Goal: Information Seeking & Learning: Learn about a topic

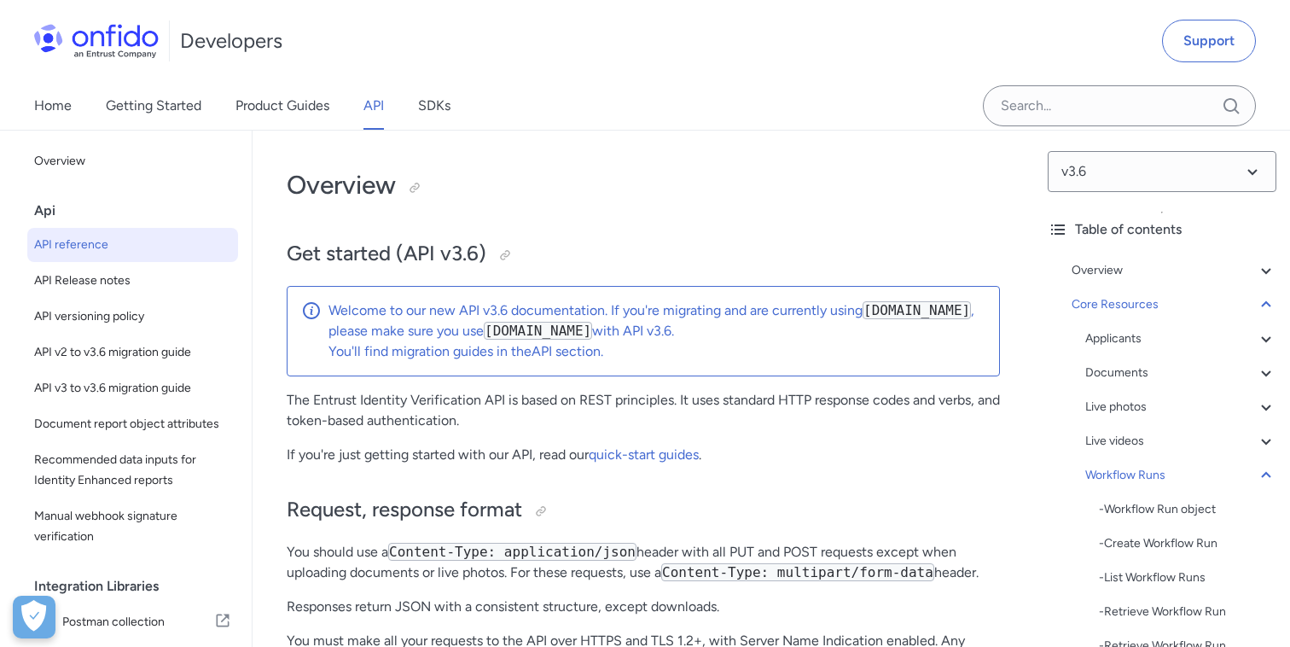
select select "http"
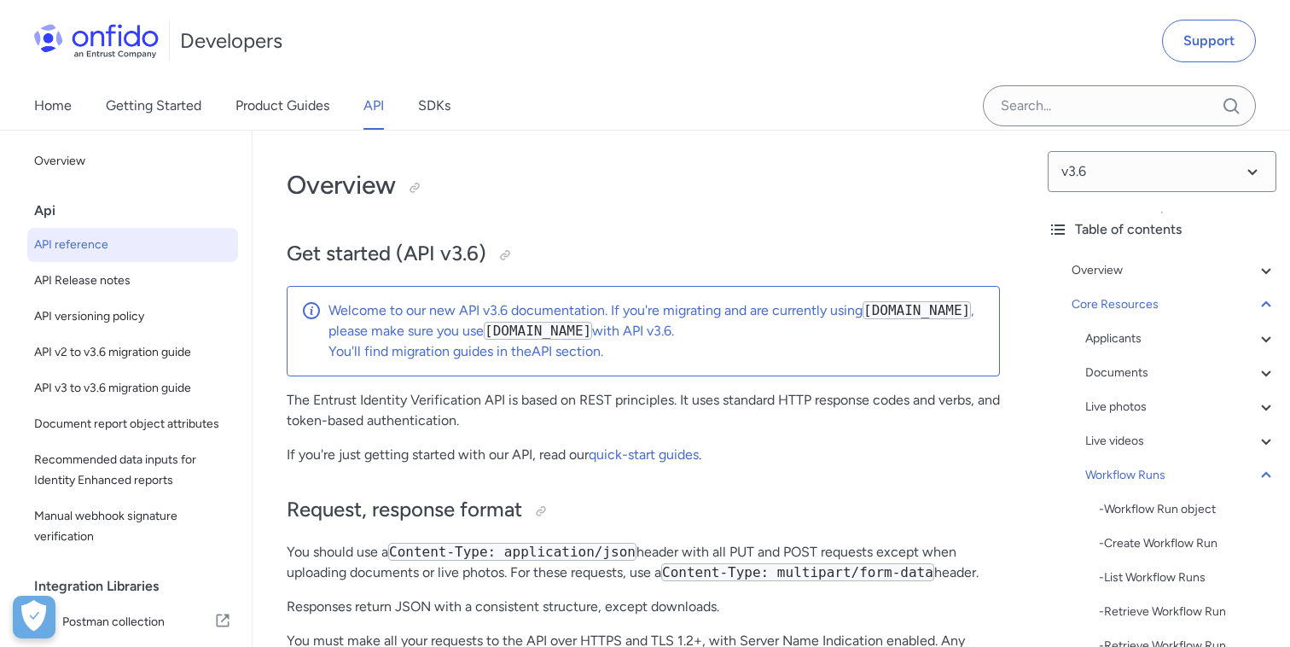
select select "http"
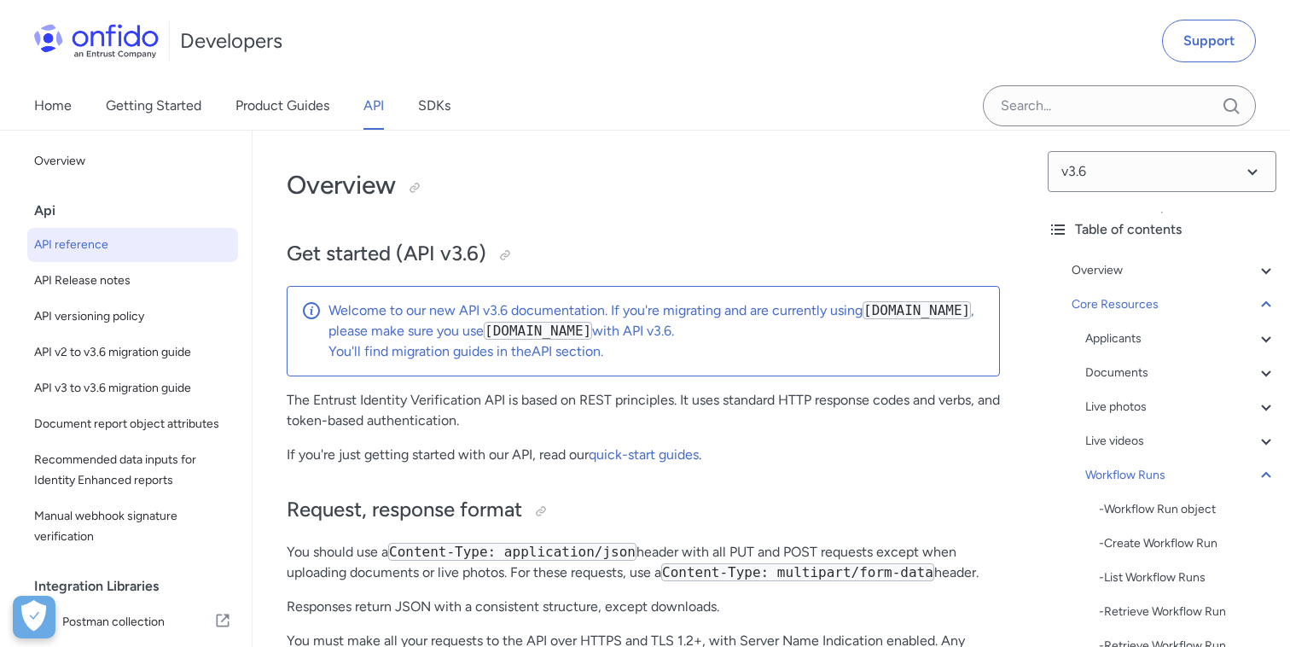
select select "http"
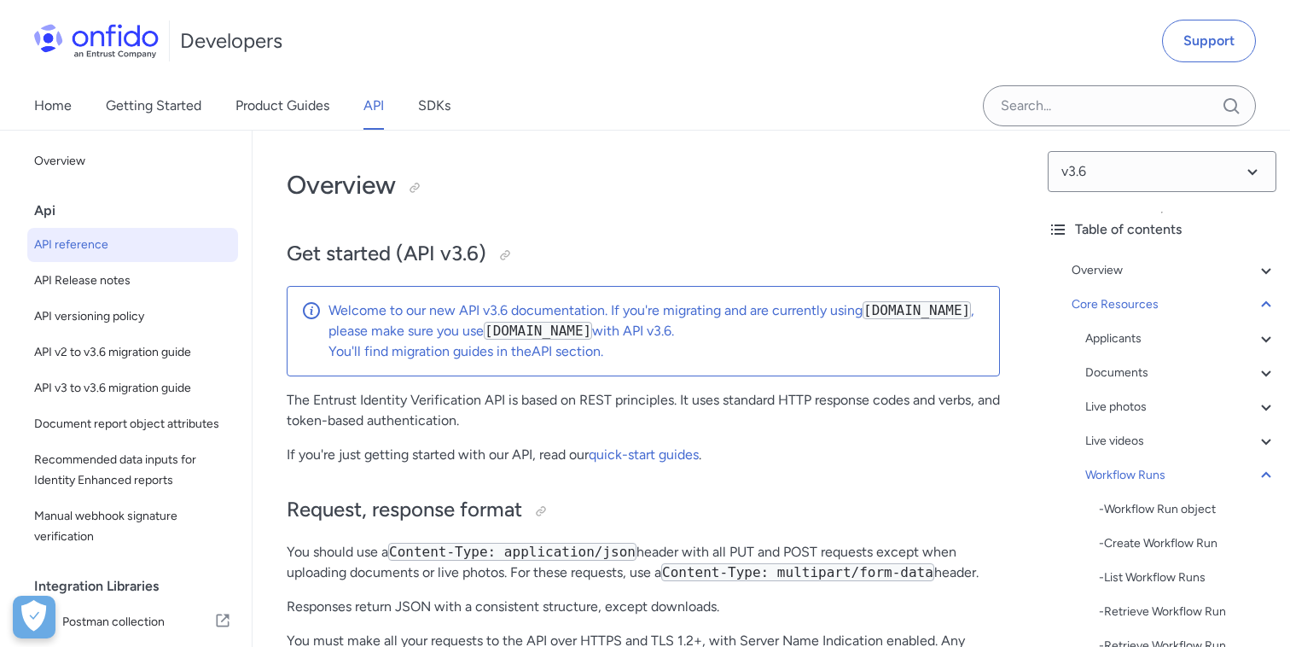
select select "http"
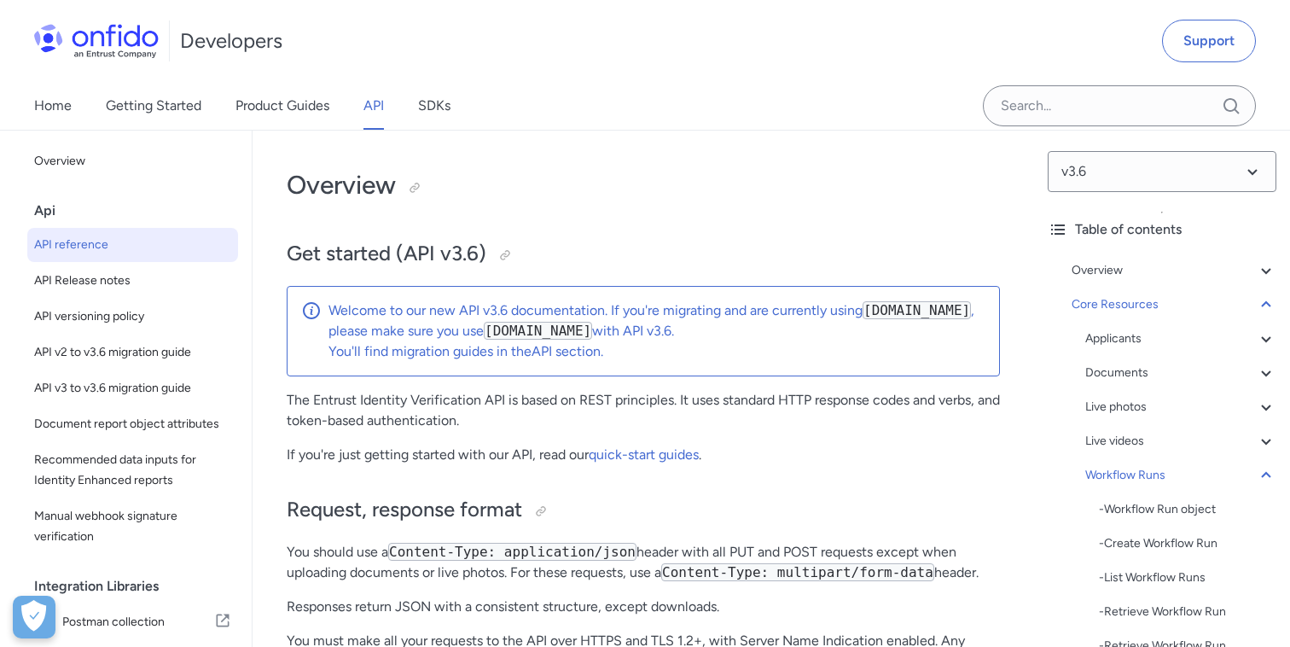
select select "http"
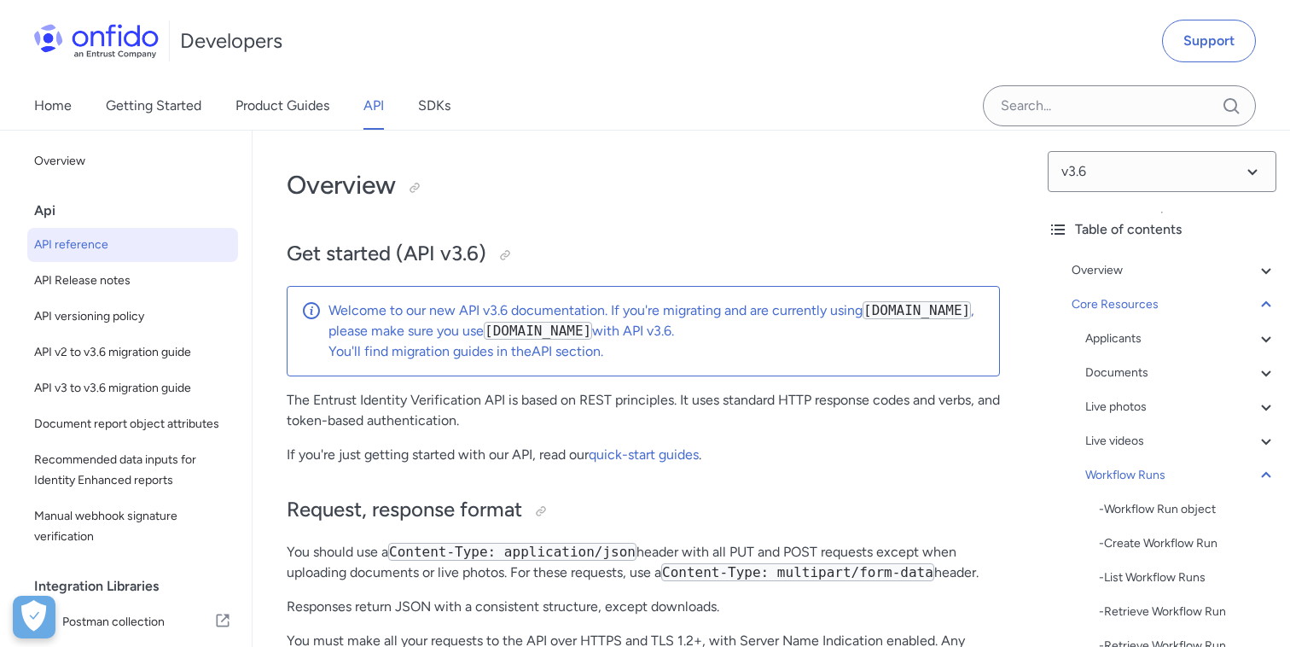
select select "http"
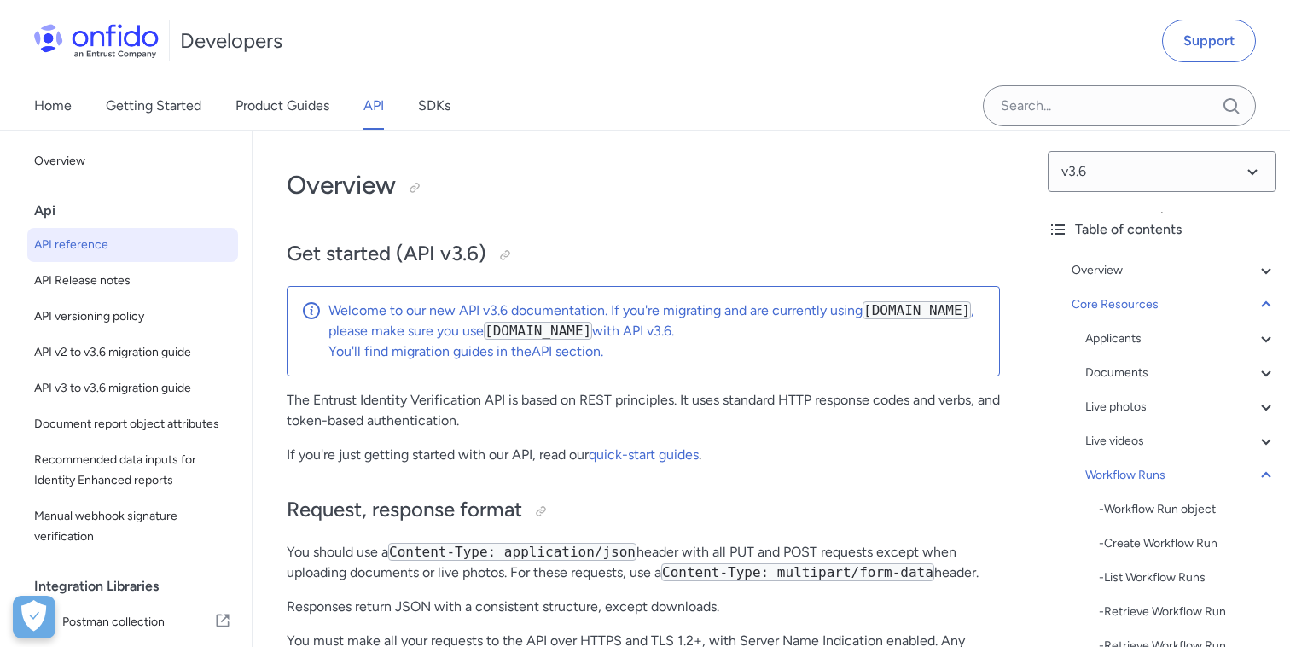
select select "http"
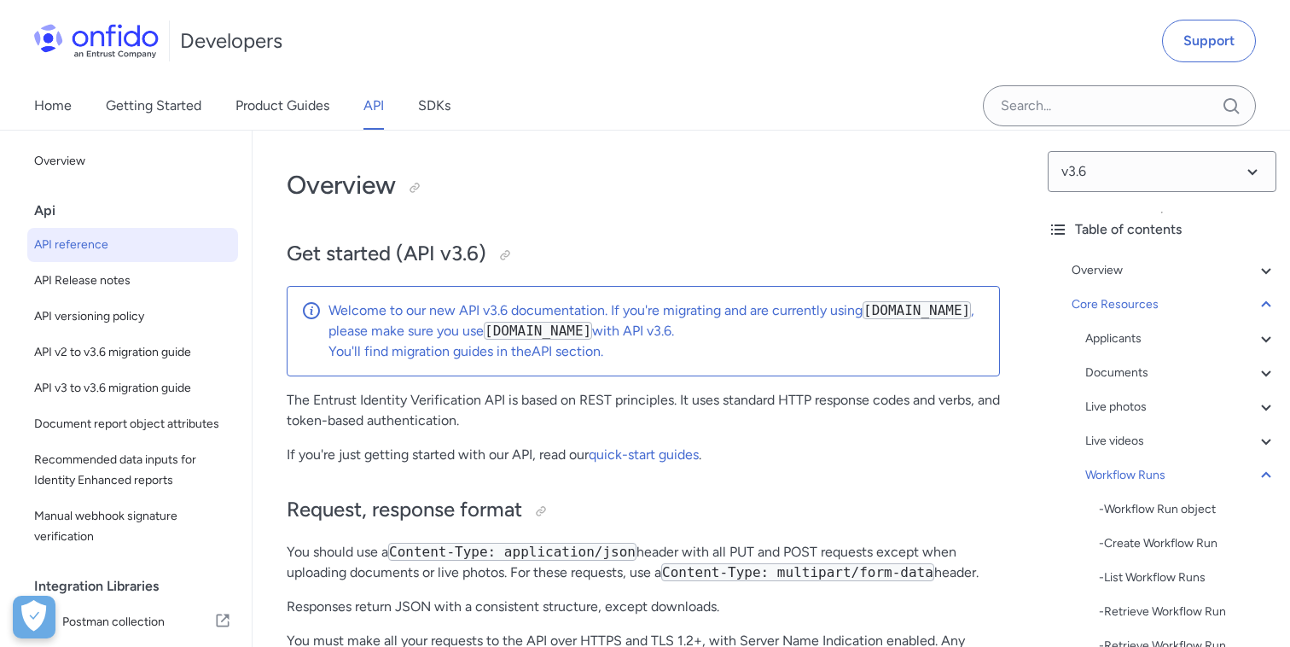
select select "http"
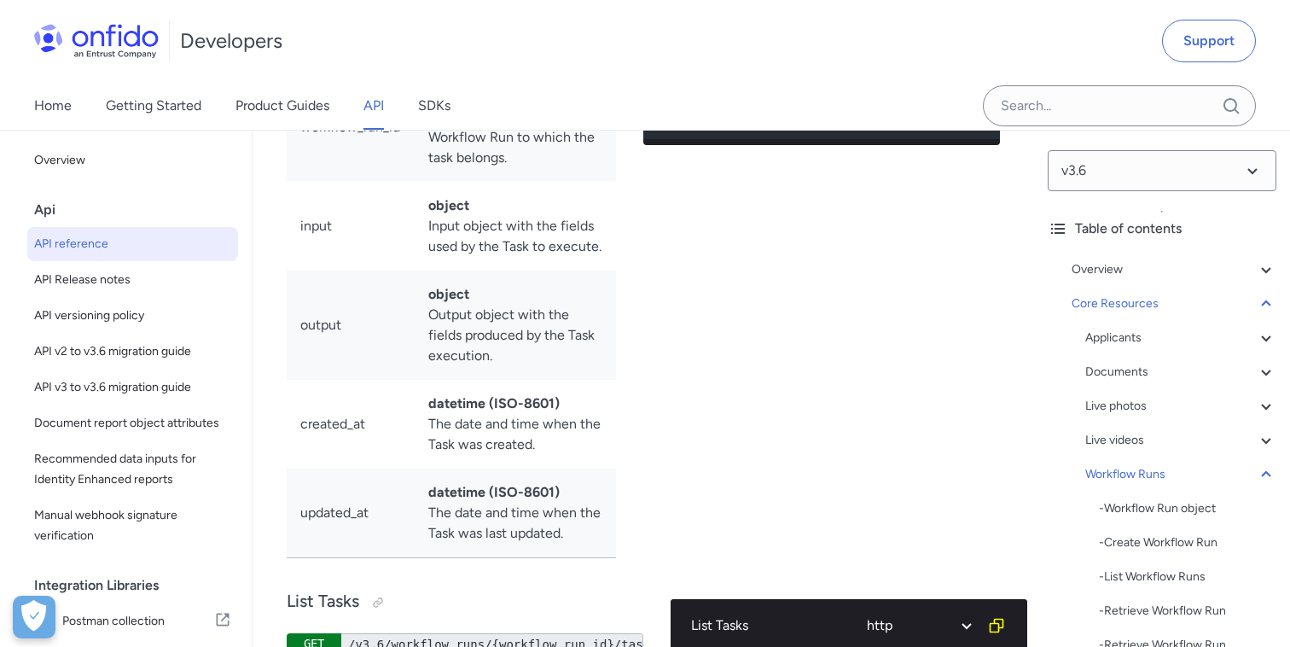
scroll to position [197, 0]
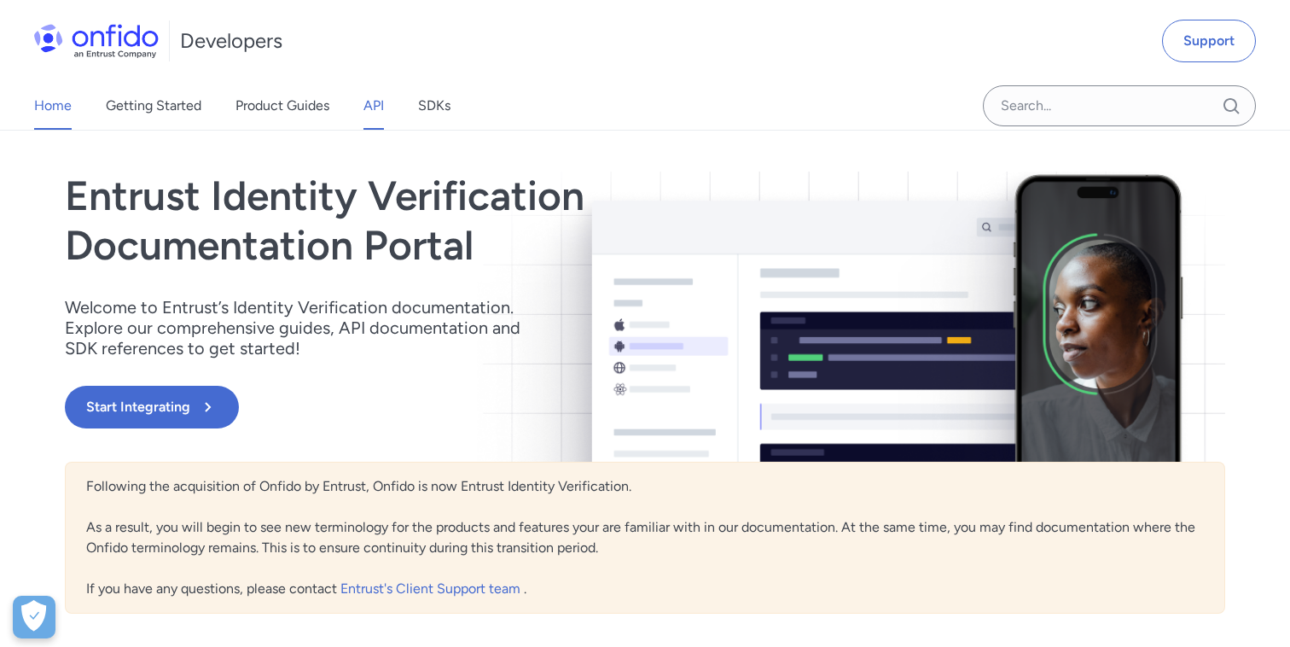
click at [376, 104] on link "API" at bounding box center [373, 106] width 20 height 48
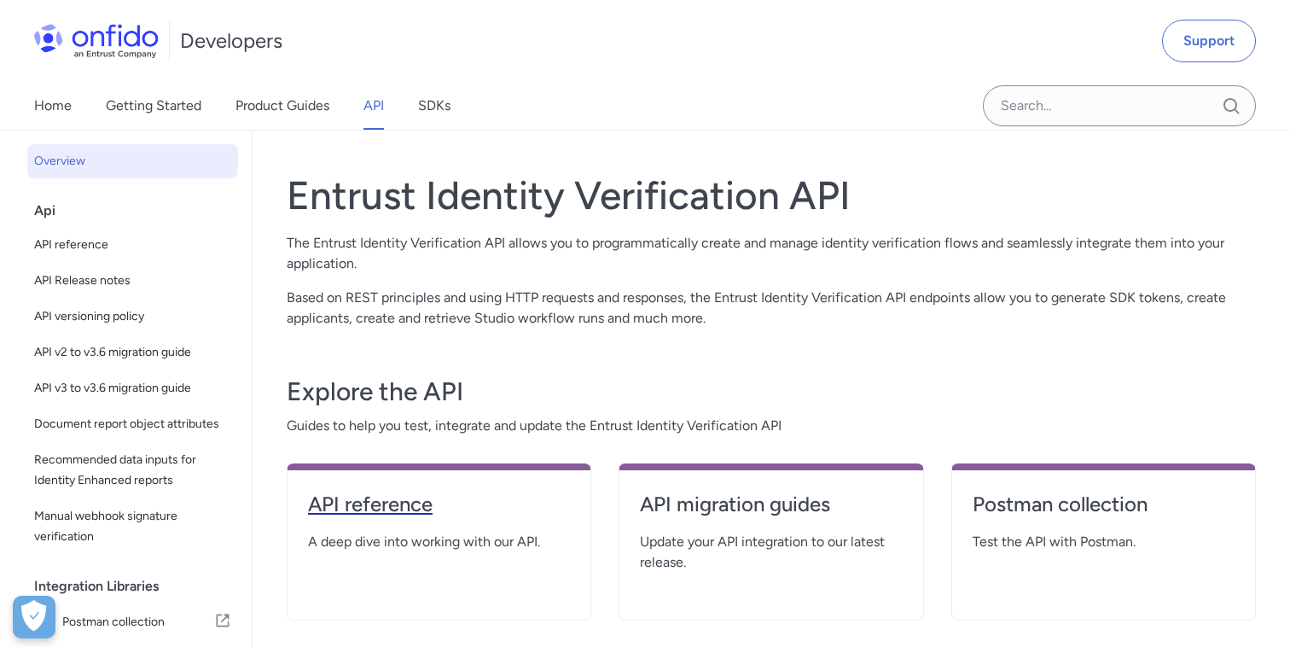
click at [372, 499] on h4 "API reference" at bounding box center [439, 504] width 262 height 27
select select "http"
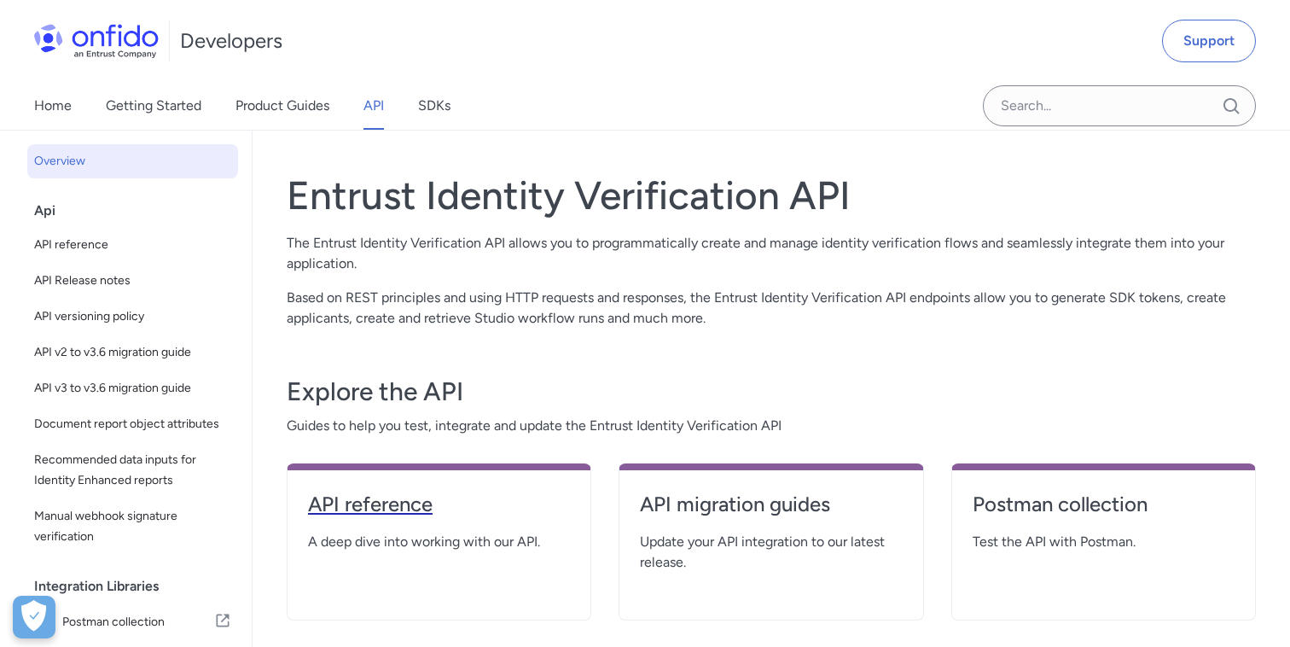
select select "http"
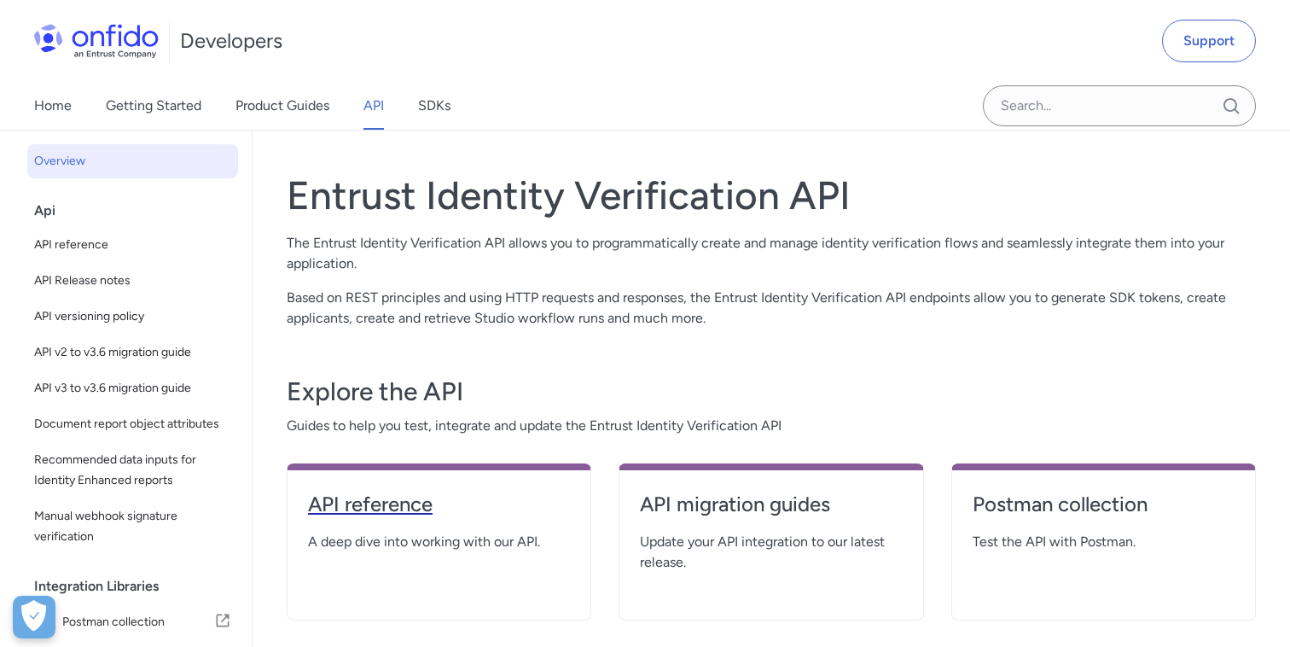
select select "http"
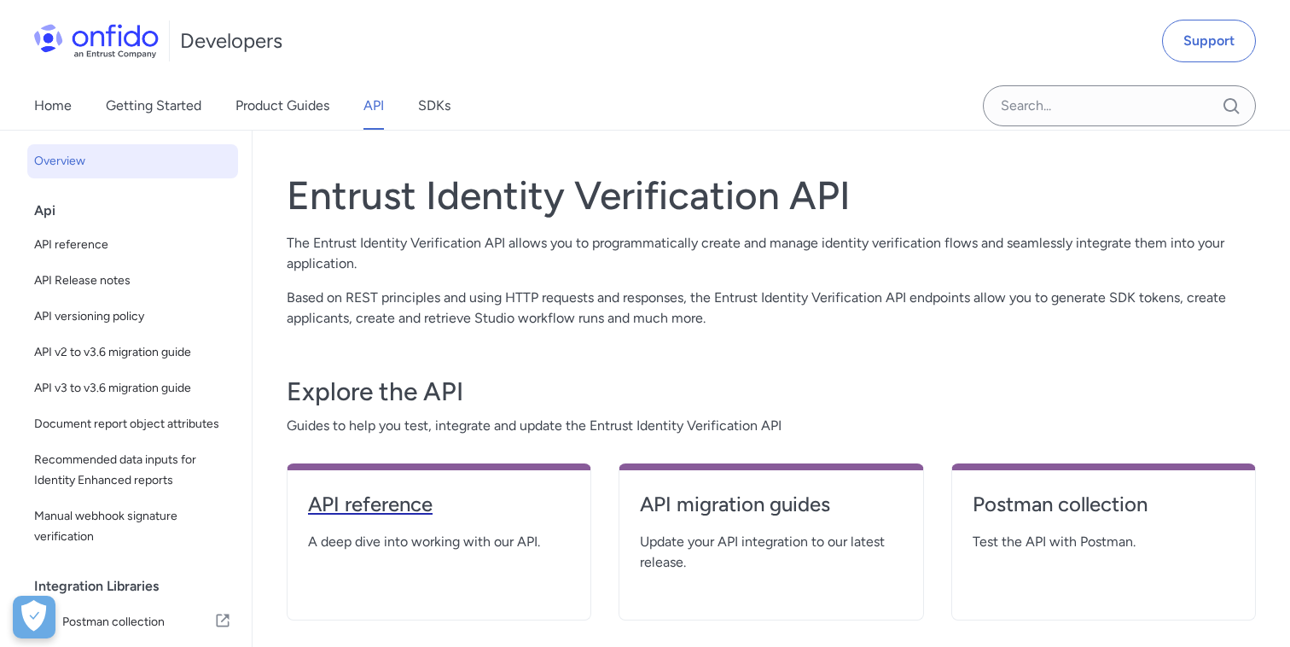
select select "http"
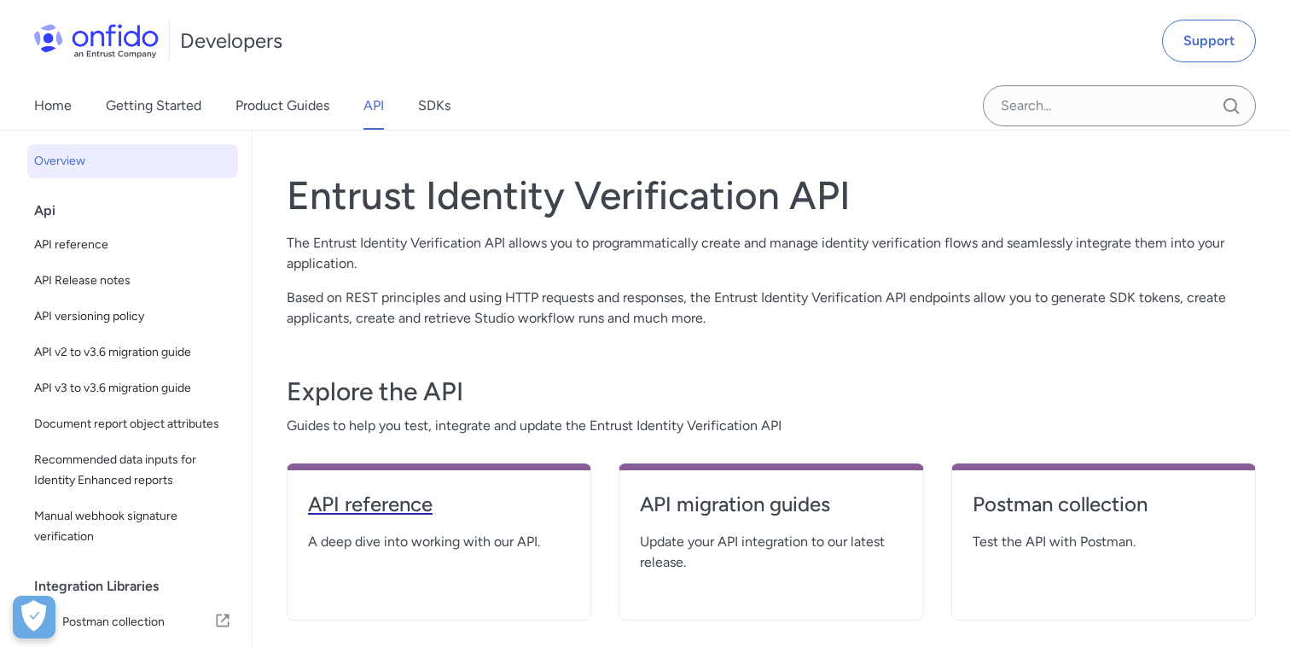
select select "http"
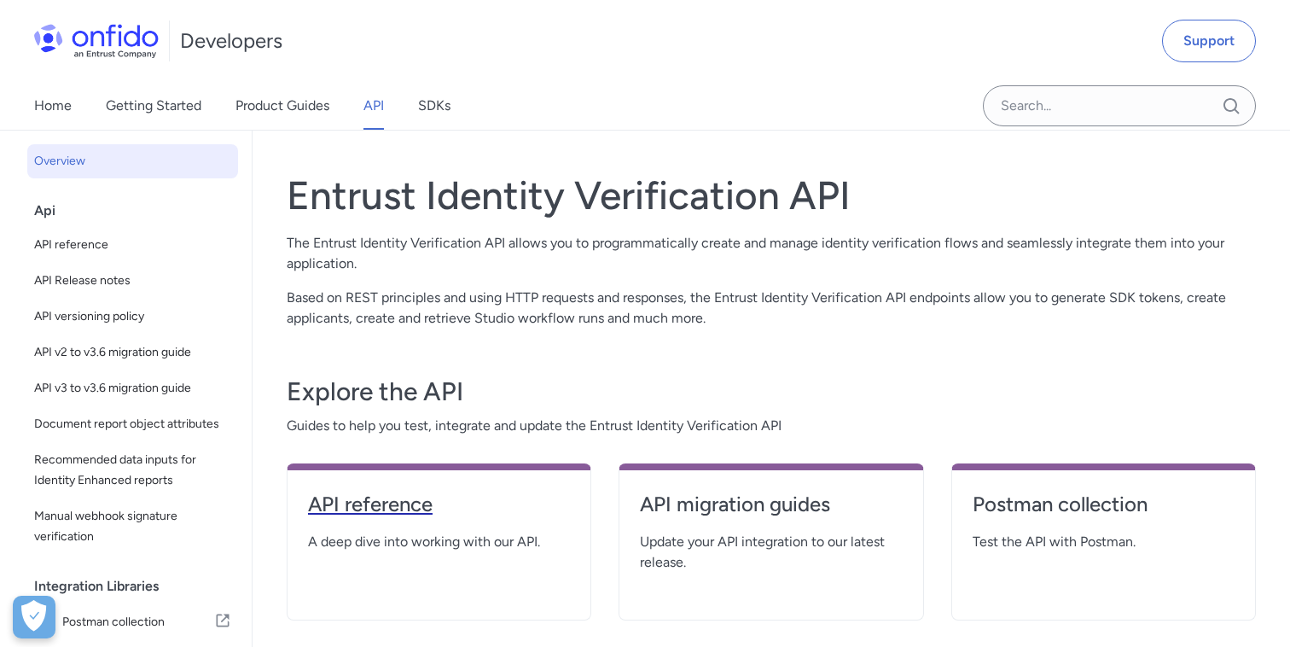
select select "http"
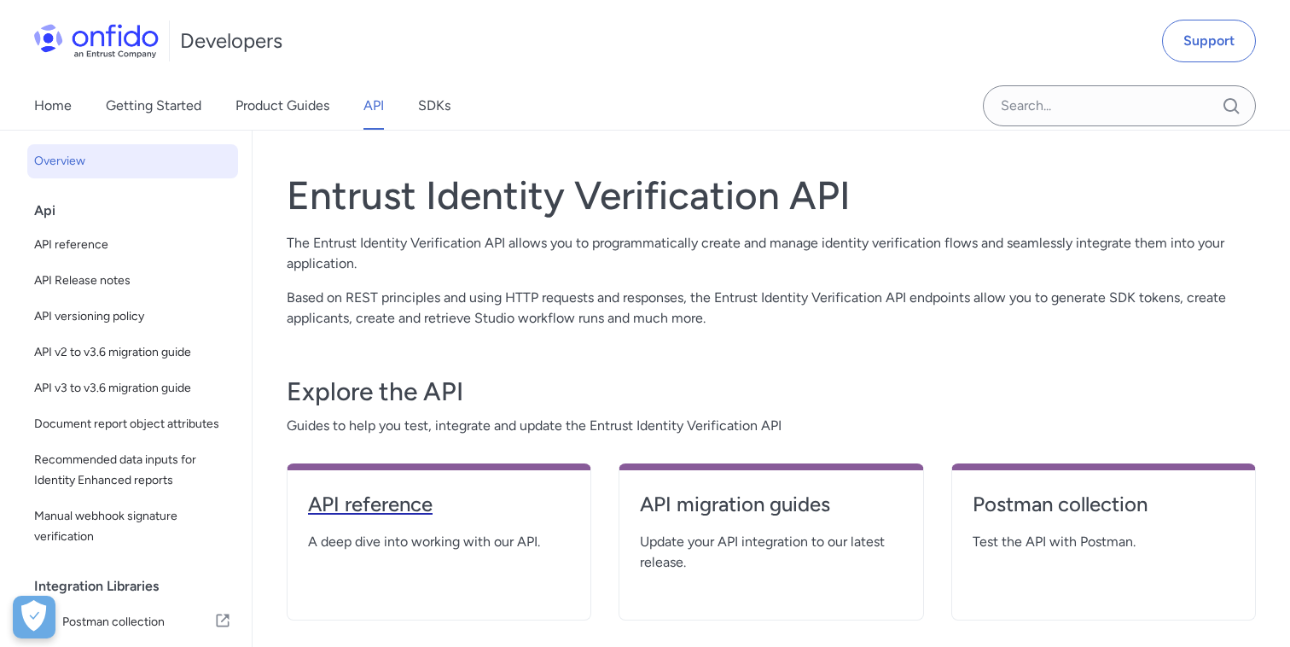
select select "http"
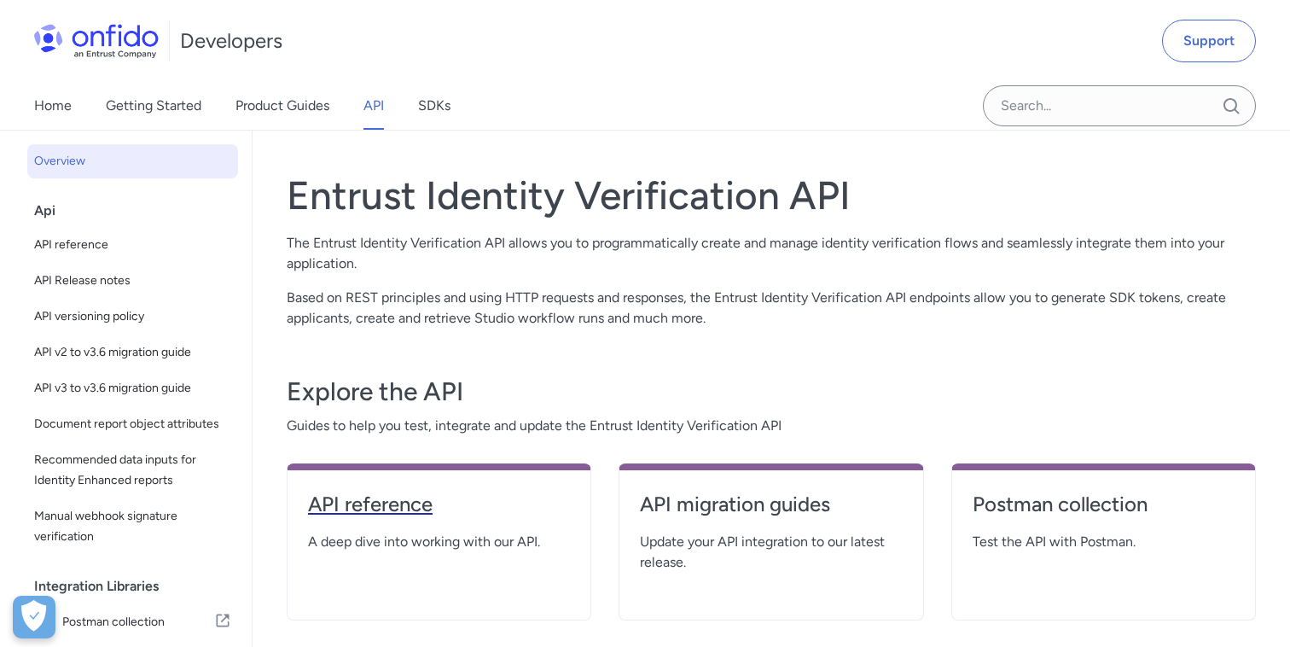
select select "http"
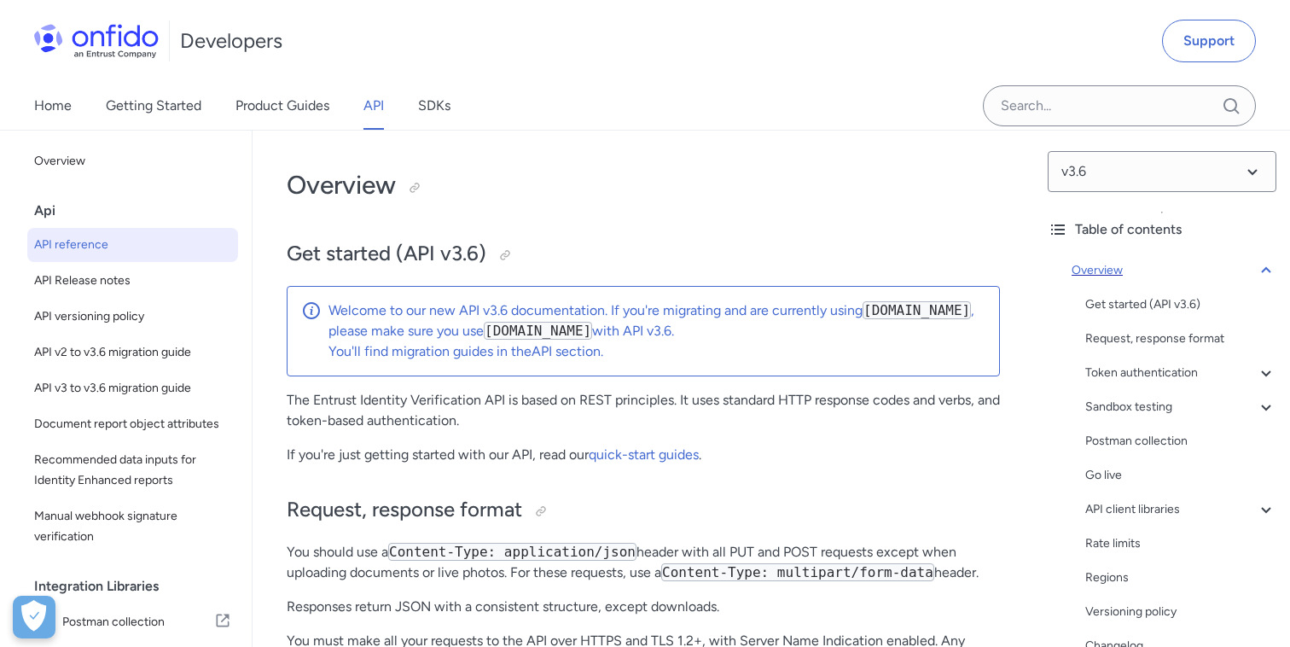
click at [1264, 271] on icon at bounding box center [1266, 270] width 20 height 20
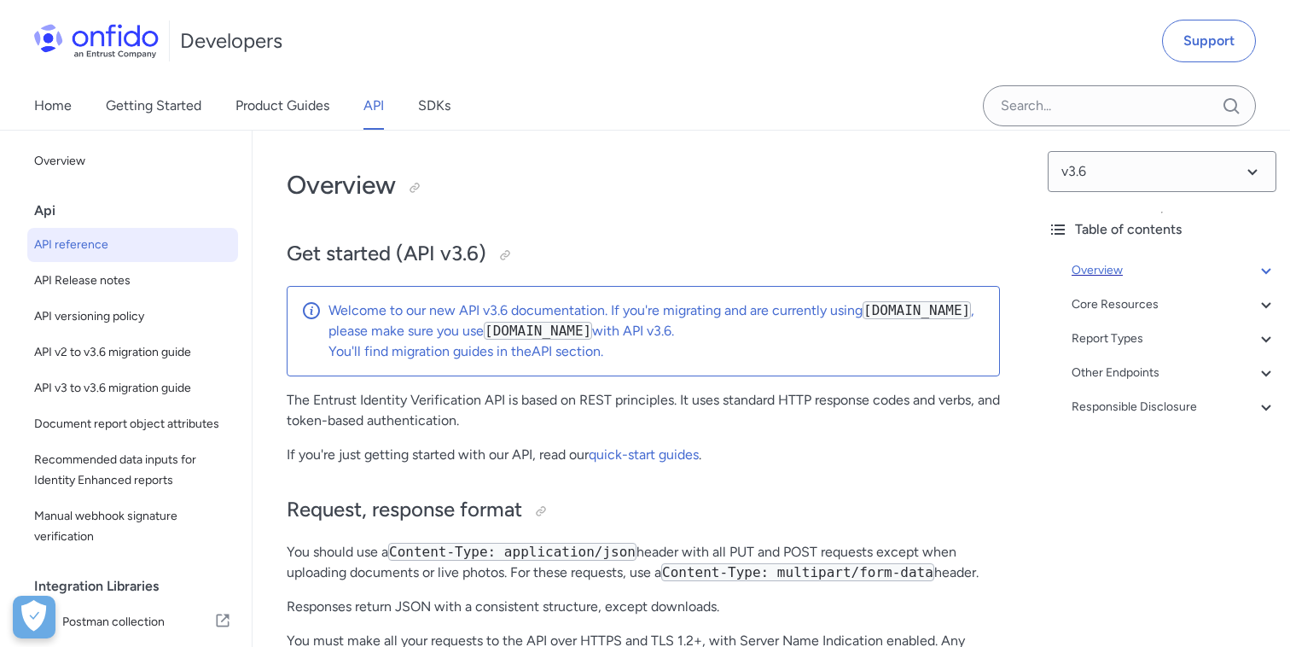
scroll to position [131, 0]
